Goal: Navigation & Orientation: Find specific page/section

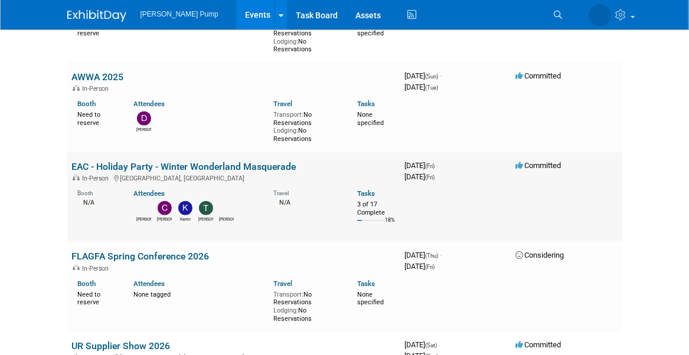
click at [152, 169] on link "EAC - Holiday Party - Winter Wonderland Masquerade" at bounding box center [184, 166] width 224 height 11
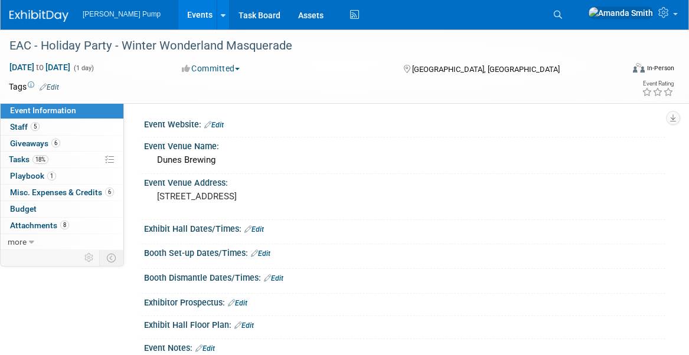
click at [24, 142] on span "Giveaways 6" at bounding box center [35, 143] width 50 height 9
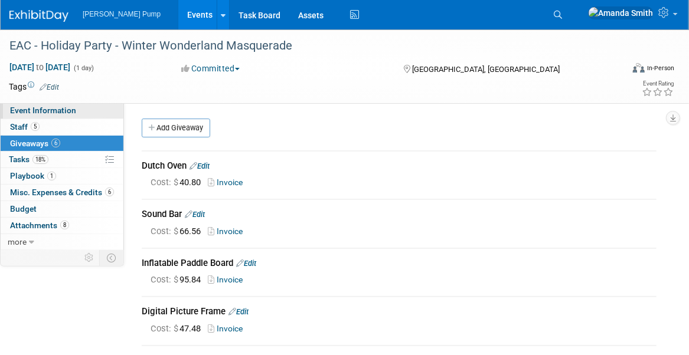
click at [24, 114] on span "Event Information" at bounding box center [43, 110] width 66 height 9
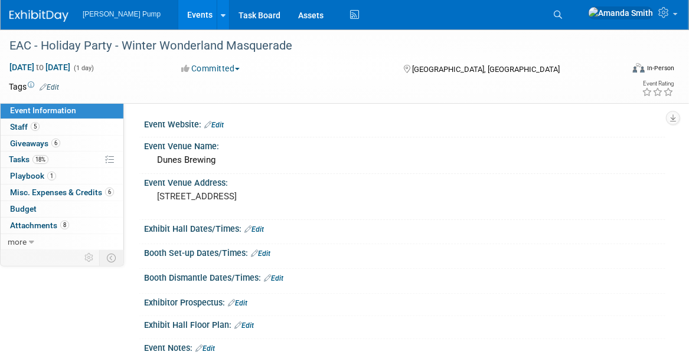
click at [178, 12] on link "Events" at bounding box center [199, 15] width 43 height 30
